Goal: Task Accomplishment & Management: Complete application form

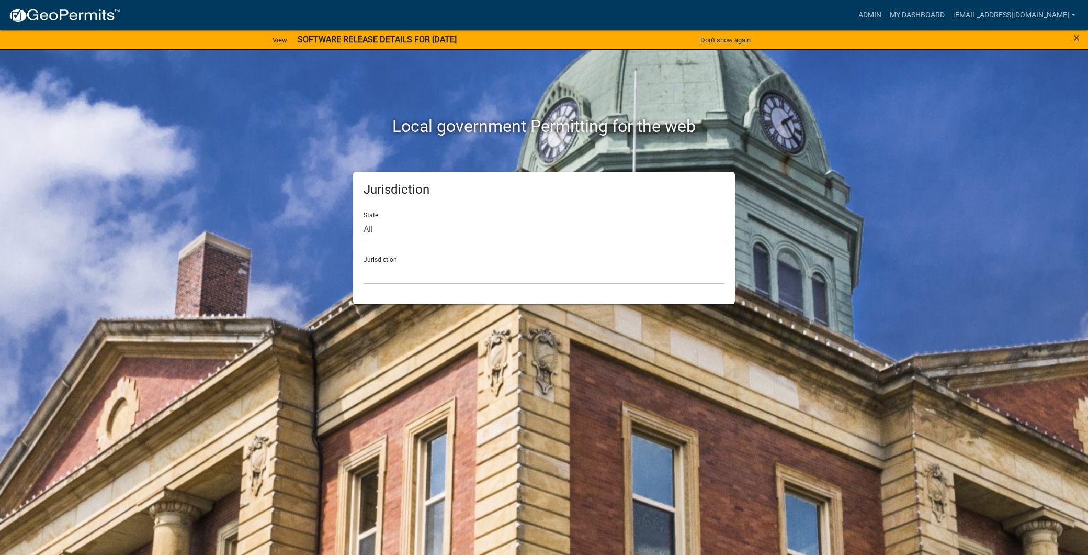
drag, startPoint x: 866, startPoint y: 458, endPoint x: 862, endPoint y: 454, distance: 6.0
click at [866, 459] on div "Local government Permitting for the web Jurisdiction State All [US_STATE] [US_S…" at bounding box center [544, 277] width 1088 height 555
click at [420, 226] on select "All [US_STATE] [US_STATE] [US_STATE] [US_STATE] [US_STATE] [US_STATE] [US_STATE…" at bounding box center [544, 228] width 361 height 21
select select "[US_STATE]"
click at [364, 218] on select "All [US_STATE] [US_STATE] [US_STATE] [US_STATE] [US_STATE] [US_STATE] [US_STATE…" at bounding box center [544, 228] width 361 height 21
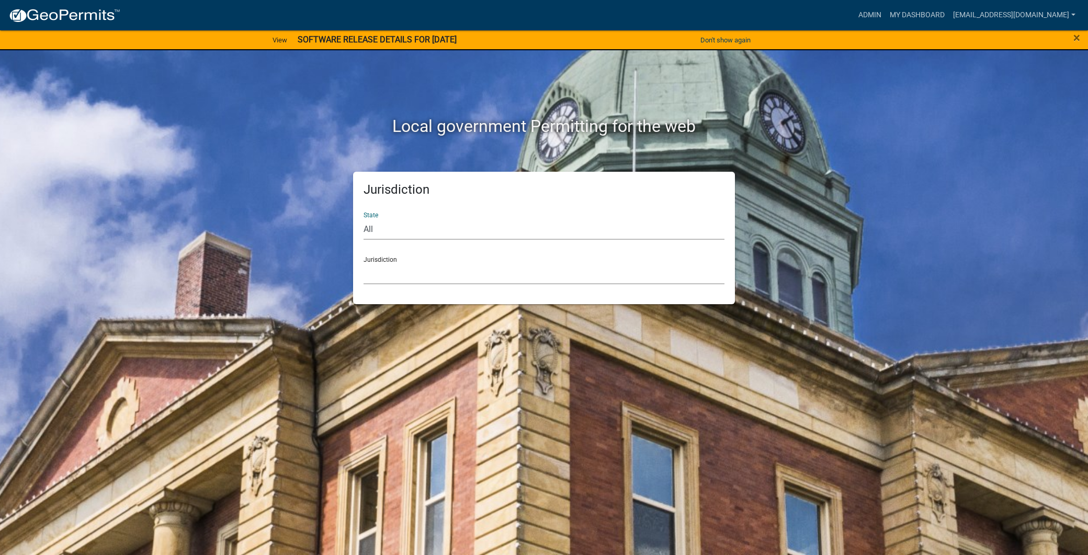
click at [435, 278] on select "City of [GEOGRAPHIC_DATA], [US_STATE] City of [GEOGRAPHIC_DATA], [US_STATE] Cit…" at bounding box center [544, 273] width 361 height 21
click at [419, 228] on select "All [US_STATE] [US_STATE] [US_STATE] [US_STATE] [US_STATE] [US_STATE] [US_STATE…" at bounding box center [544, 228] width 361 height 21
select select "[US_STATE]"
click at [364, 218] on select "All [US_STATE] [US_STATE] [US_STATE] [US_STATE] [US_STATE] [US_STATE] [US_STATE…" at bounding box center [544, 228] width 361 height 21
drag, startPoint x: 432, startPoint y: 284, endPoint x: 424, endPoint y: 270, distance: 16.4
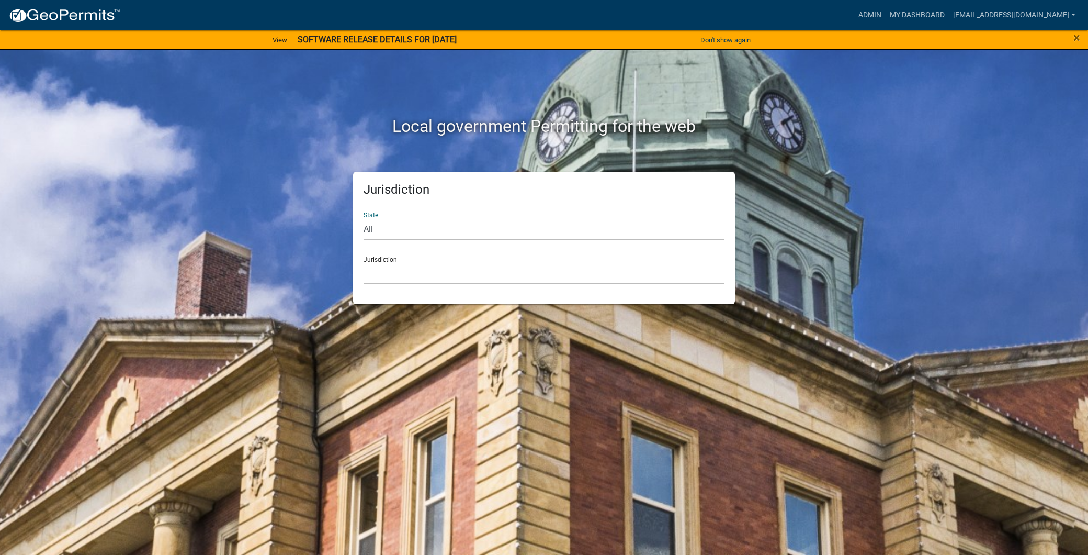
click at [424, 270] on select "City of [GEOGRAPHIC_DATA], [US_STATE] City of [GEOGRAPHIC_DATA], [US_STATE] Cit…" at bounding box center [544, 273] width 361 height 21
click at [949, 16] on link "[EMAIL_ADDRESS][DOMAIN_NAME]" at bounding box center [1014, 15] width 131 height 20
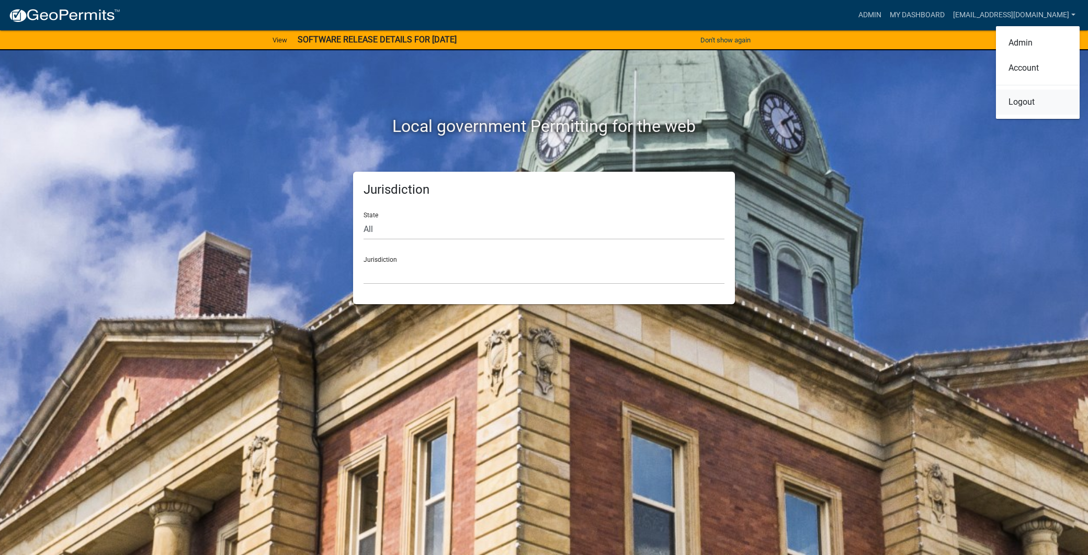
click at [1039, 95] on link "Logout" at bounding box center [1038, 101] width 84 height 25
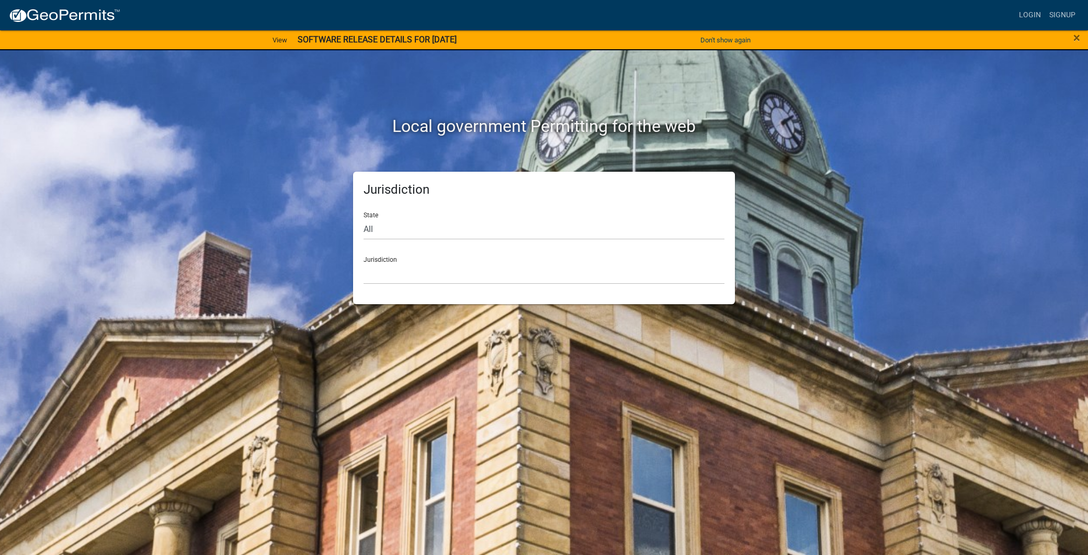
click at [474, 260] on div "Jurisdiction City of [GEOGRAPHIC_DATA], [US_STATE] City of [GEOGRAPHIC_DATA], […" at bounding box center [544, 266] width 361 height 36
click at [473, 274] on select "City of [GEOGRAPHIC_DATA], [US_STATE] City of [GEOGRAPHIC_DATA], [US_STATE] Cit…" at bounding box center [544, 273] width 361 height 21
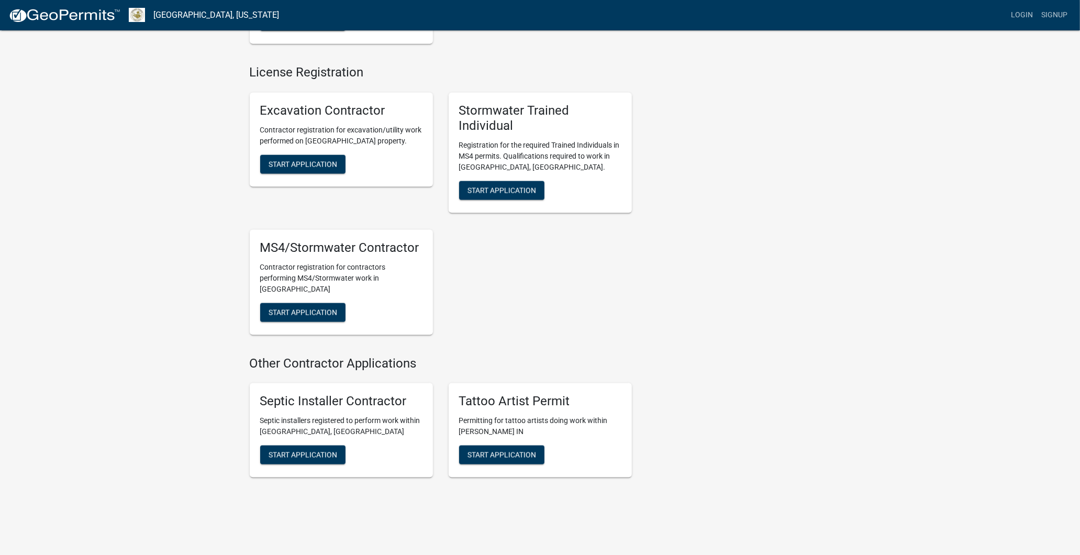
scroll to position [1048, 0]
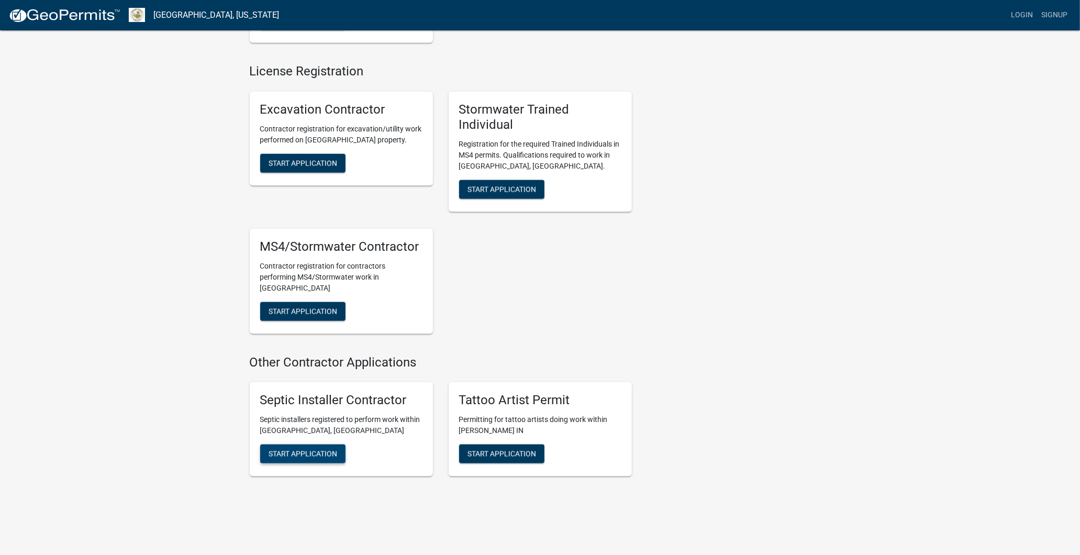
click at [327, 450] on span "Start Application" at bounding box center [302, 454] width 69 height 8
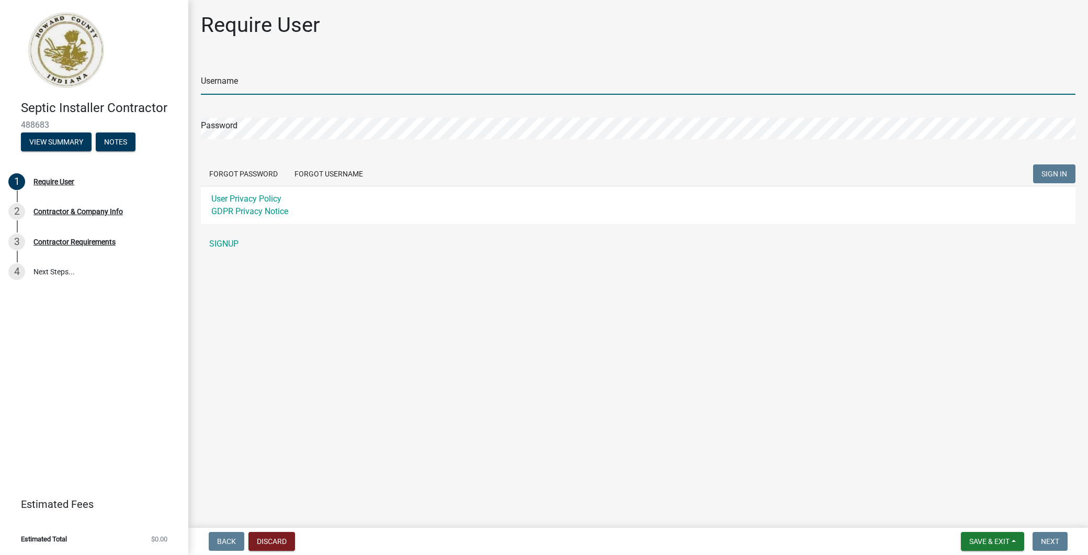
type input "[EMAIL_ADDRESS][DOMAIN_NAME]"
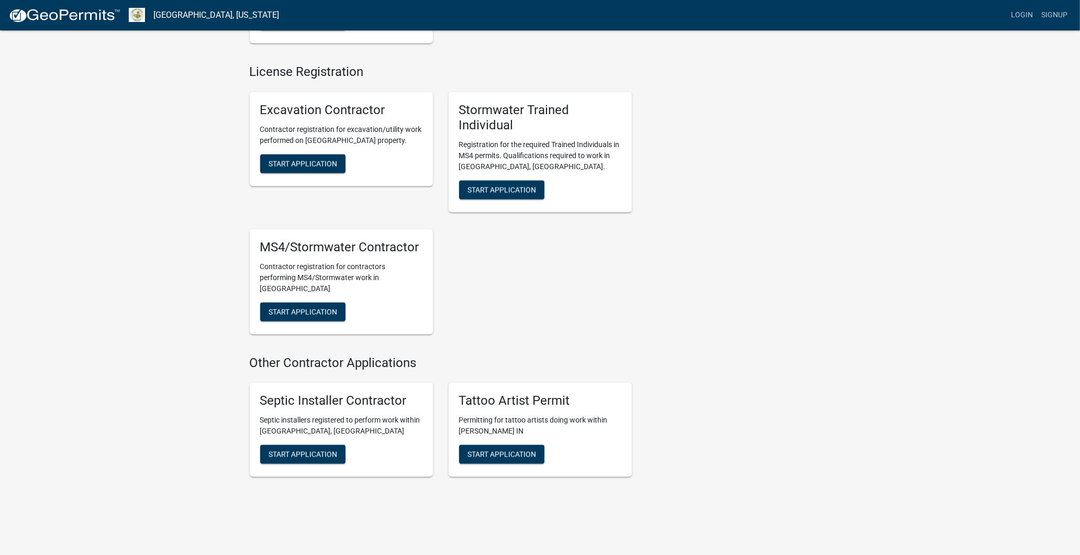
scroll to position [1048, 0]
